Goal: Find specific page/section: Find specific page/section

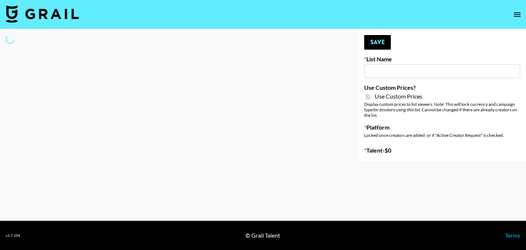
type input "[PERSON_NAME]"
checkbox input "true"
select select "Brand"
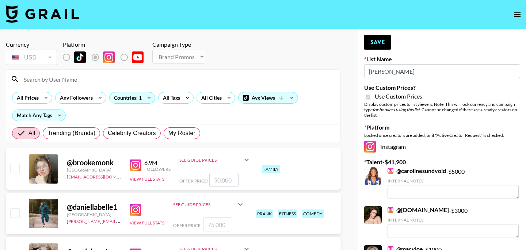
click at [108, 83] on input at bounding box center [177, 79] width 317 height 12
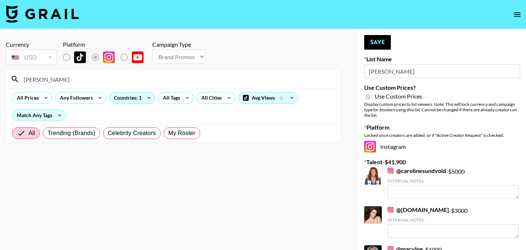
type input "[PERSON_NAME]"
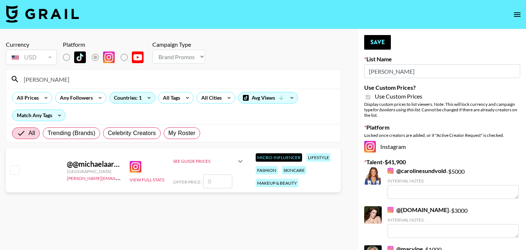
click at [75, 82] on input "[PERSON_NAME]" at bounding box center [177, 79] width 317 height 12
